Goal: Information Seeking & Learning: Check status

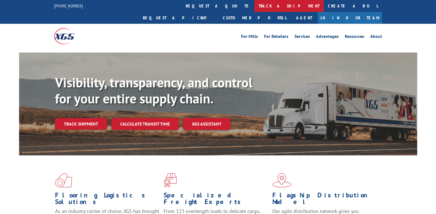
click at [254, 6] on link "track a shipment" at bounding box center [288, 6] width 69 height 12
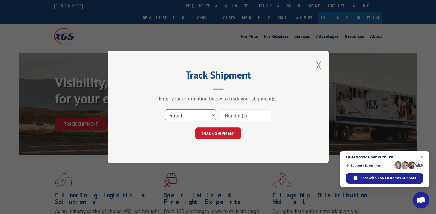
click at [200, 115] on select "Select category... Probill BOL PO" at bounding box center [190, 116] width 51 height 12
select select "bol"
click at [165, 110] on select "Select category... Probill BOL PO" at bounding box center [190, 116] width 51 height 12
click at [243, 117] on input at bounding box center [245, 116] width 51 height 12
drag, startPoint x: 231, startPoint y: 116, endPoint x: 226, endPoint y: 112, distance: 6.7
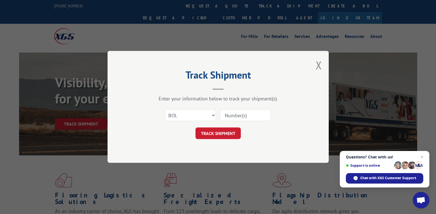
click at [230, 115] on input at bounding box center [245, 116] width 51 height 12
click at [238, 115] on input "7090" at bounding box center [245, 116] width 51 height 12
type input "709059650"
click button "TRACK SHIPMENT" at bounding box center [217, 134] width 45 height 12
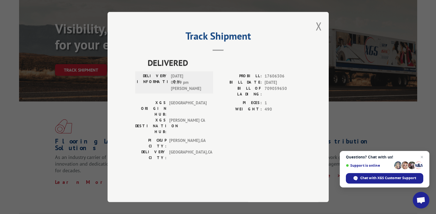
scroll to position [55, 0]
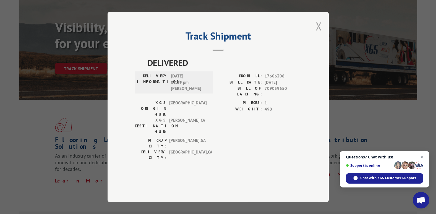
click at [317, 33] on button "Close modal" at bounding box center [318, 26] width 6 height 15
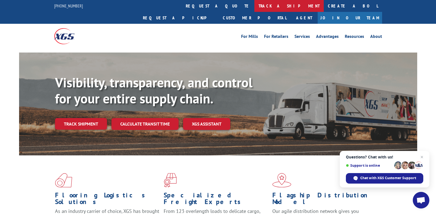
click at [254, 4] on link "track a shipment" at bounding box center [288, 6] width 69 height 12
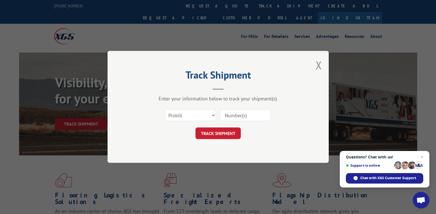
click at [322, 64] on div "Track Shipment Enter your information below to track your shipment(s). Select c…" at bounding box center [217, 107] width 221 height 112
click at [318, 64] on button "Close modal" at bounding box center [318, 65] width 6 height 15
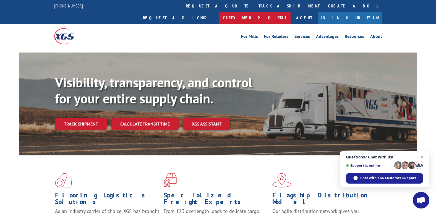
click at [290, 12] on link "Customer Portal" at bounding box center [254, 18] width 72 height 12
